Goal: Navigation & Orientation: Find specific page/section

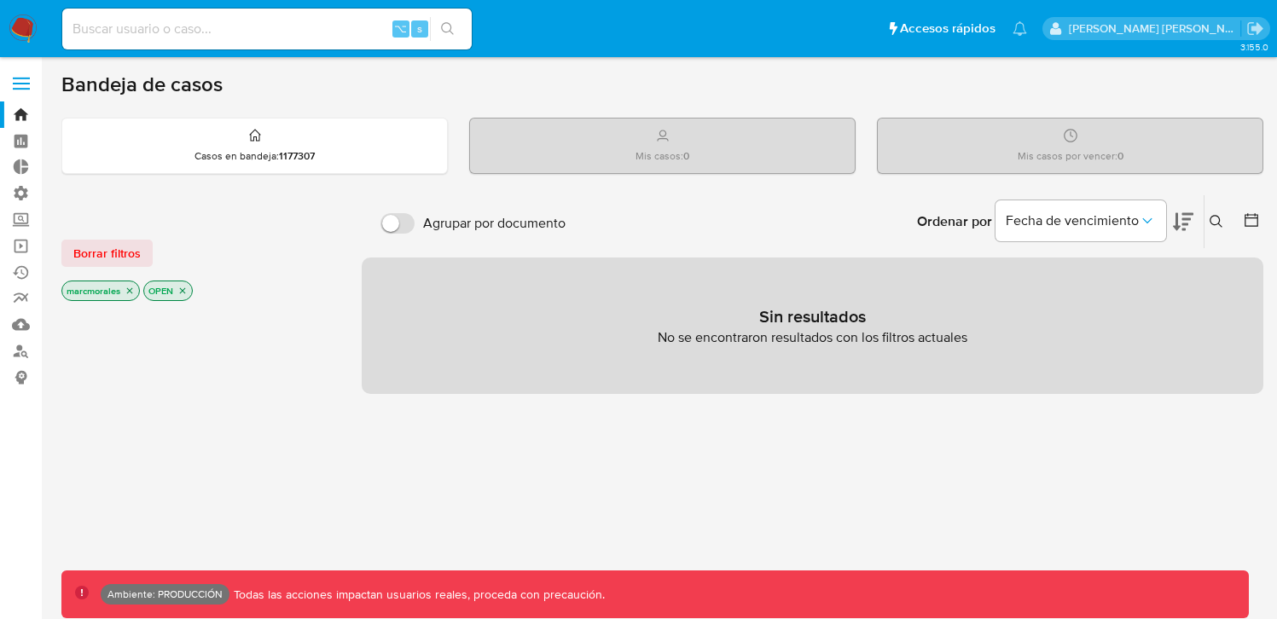
click at [26, 83] on span at bounding box center [21, 84] width 17 height 3
click at [0, 0] on input "checkbox" at bounding box center [0, 0] width 0 height 0
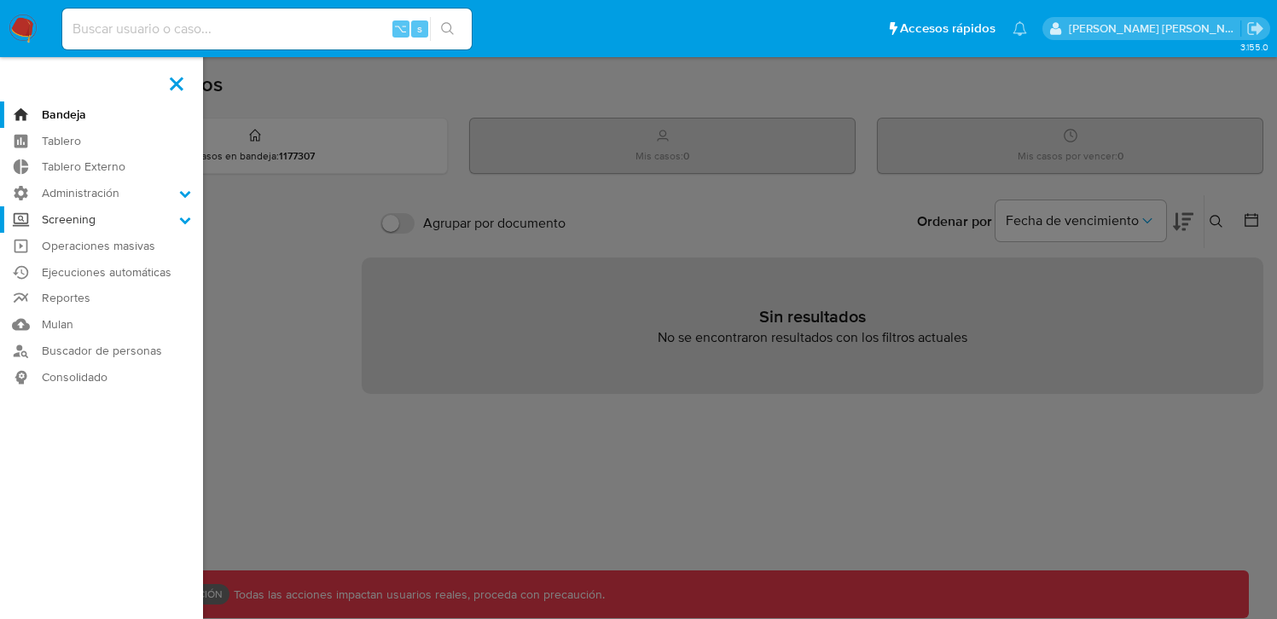
click at [133, 219] on label "Screening" at bounding box center [101, 219] width 203 height 26
click at [0, 0] on input "Screening" at bounding box center [0, 0] width 0 height 0
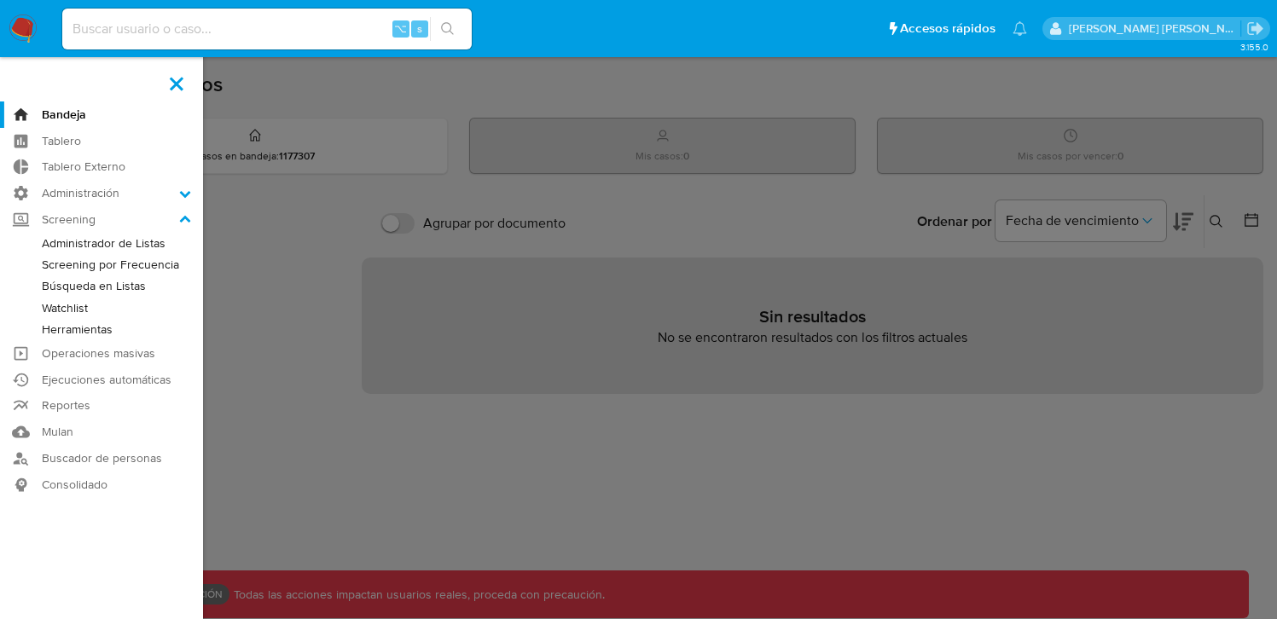
click at [116, 243] on link "Administrador de Listas" at bounding box center [101, 243] width 203 height 21
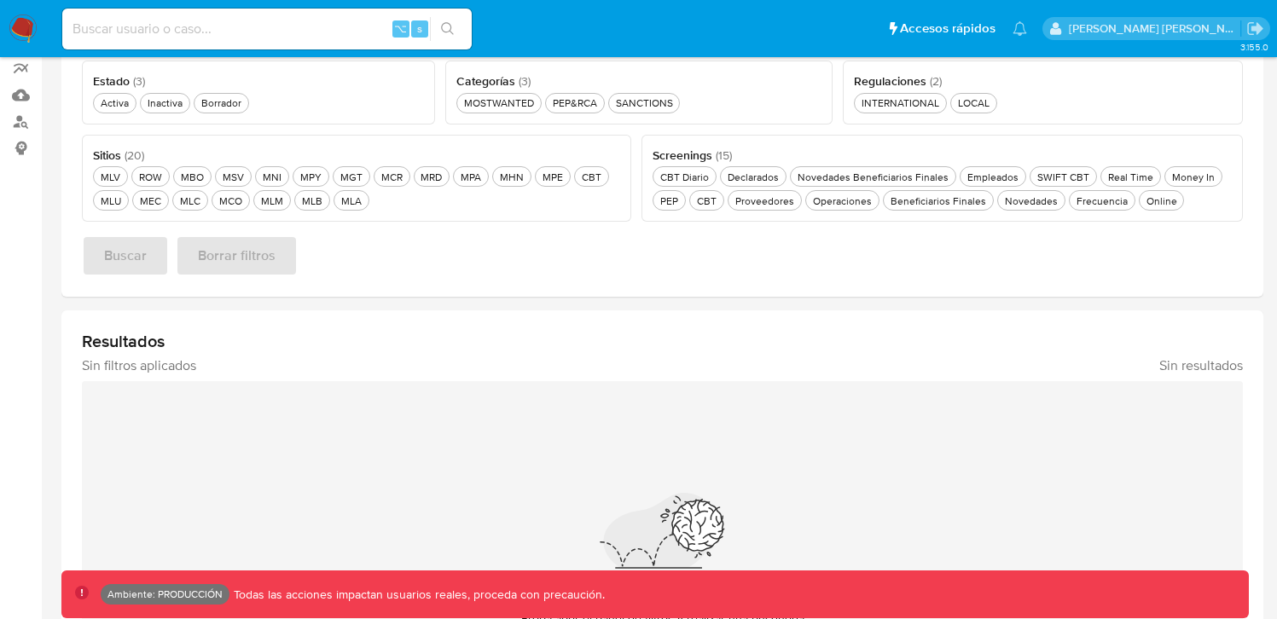
scroll to position [218, 0]
